Goal: Information Seeking & Learning: Find specific fact

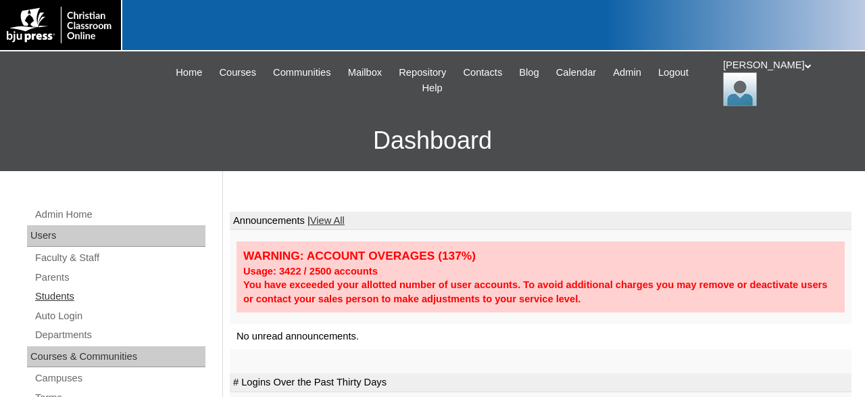
click at [60, 294] on link "Students" at bounding box center [120, 296] width 172 height 17
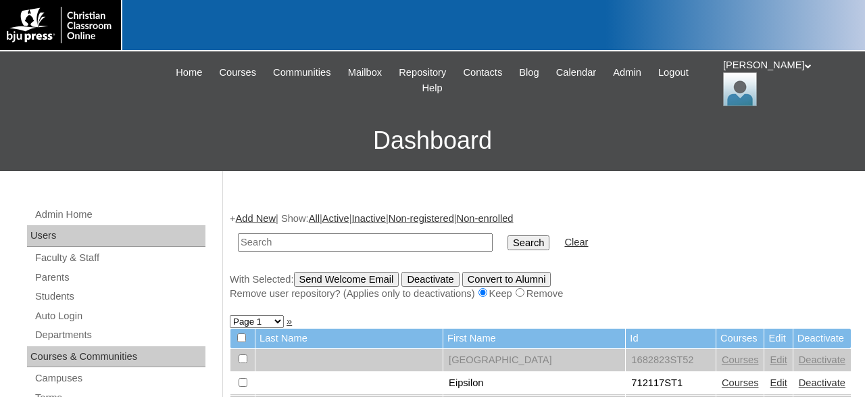
click at [347, 244] on input "text" at bounding box center [365, 242] width 255 height 18
type input "50043237"
click at [508, 235] on input "Search" at bounding box center [529, 242] width 42 height 15
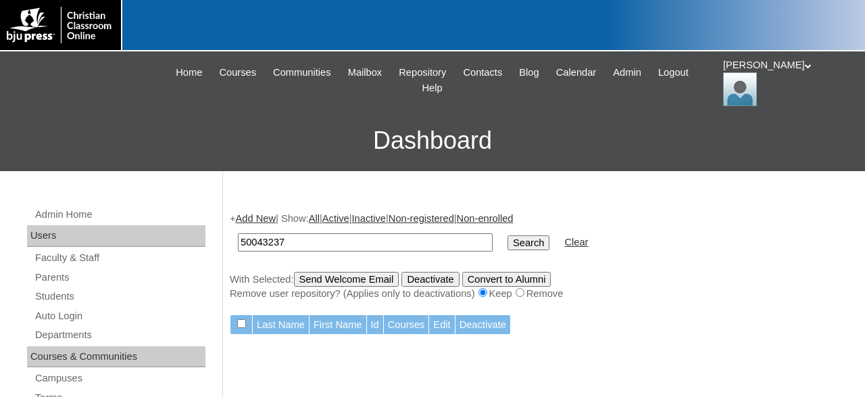
click at [254, 237] on input "50043237" at bounding box center [365, 242] width 255 height 18
type input "500043237"
click at [508, 235] on input "Search" at bounding box center [529, 242] width 42 height 15
click at [278, 243] on input "500043237" at bounding box center [365, 242] width 255 height 18
type input "500042327"
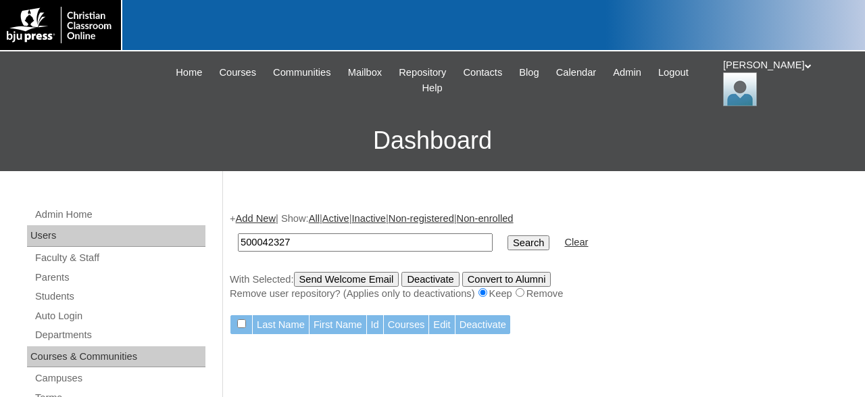
click at [508, 235] on input "Search" at bounding box center [529, 242] width 42 height 15
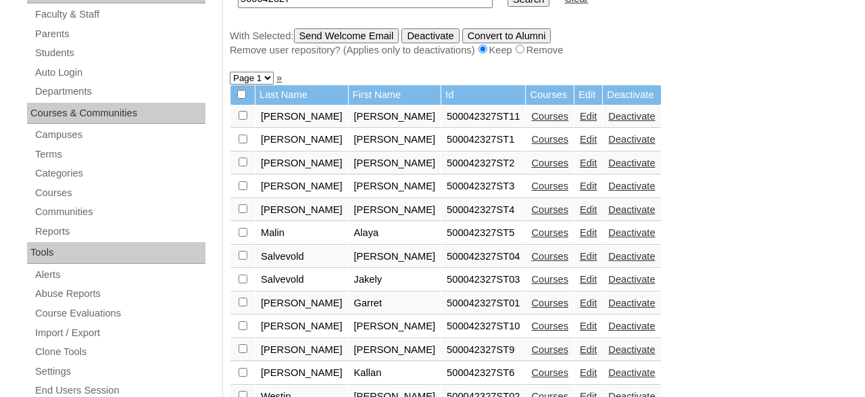
scroll to position [141, 0]
